Goal: Task Accomplishment & Management: Manage account settings

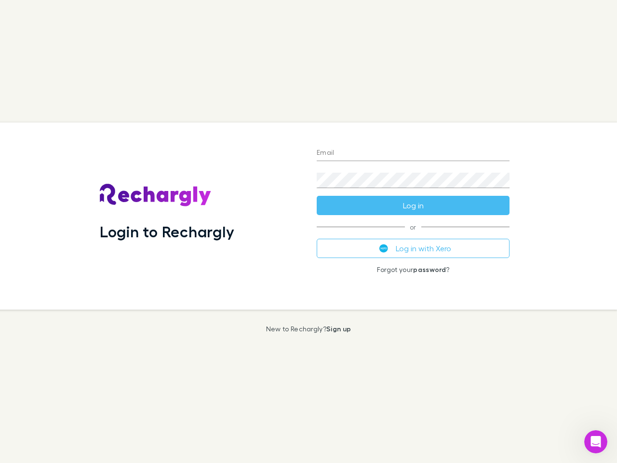
click at [309, 232] on div "Login to Rechargly" at bounding box center [200, 216] width 217 height 187
click at [413, 153] on input "Email" at bounding box center [413, 153] width 193 height 15
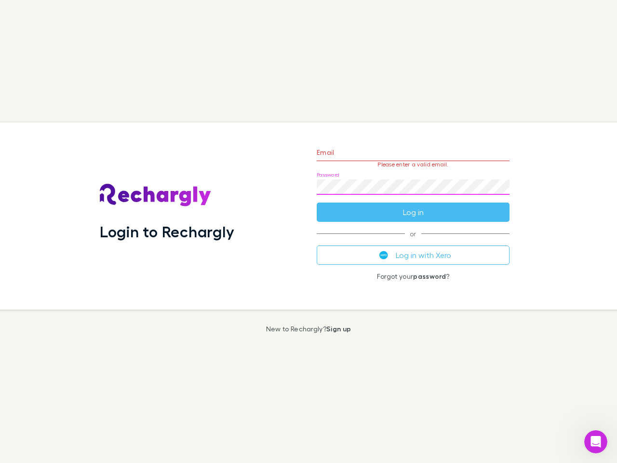
click at [413, 205] on form "Email Please enter a valid email. Password Log in" at bounding box center [413, 180] width 193 height 84
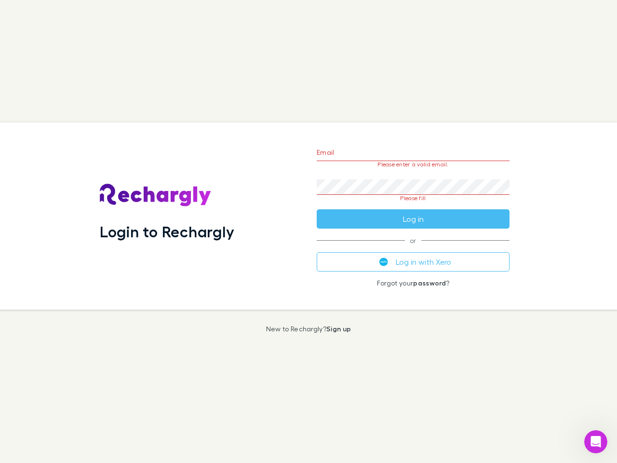
click at [413, 248] on div "Email Please enter a valid email. Password Please fill Log in or Log in with Xe…" at bounding box center [413, 216] width 208 height 187
